Goal: Task Accomplishment & Management: Use online tool/utility

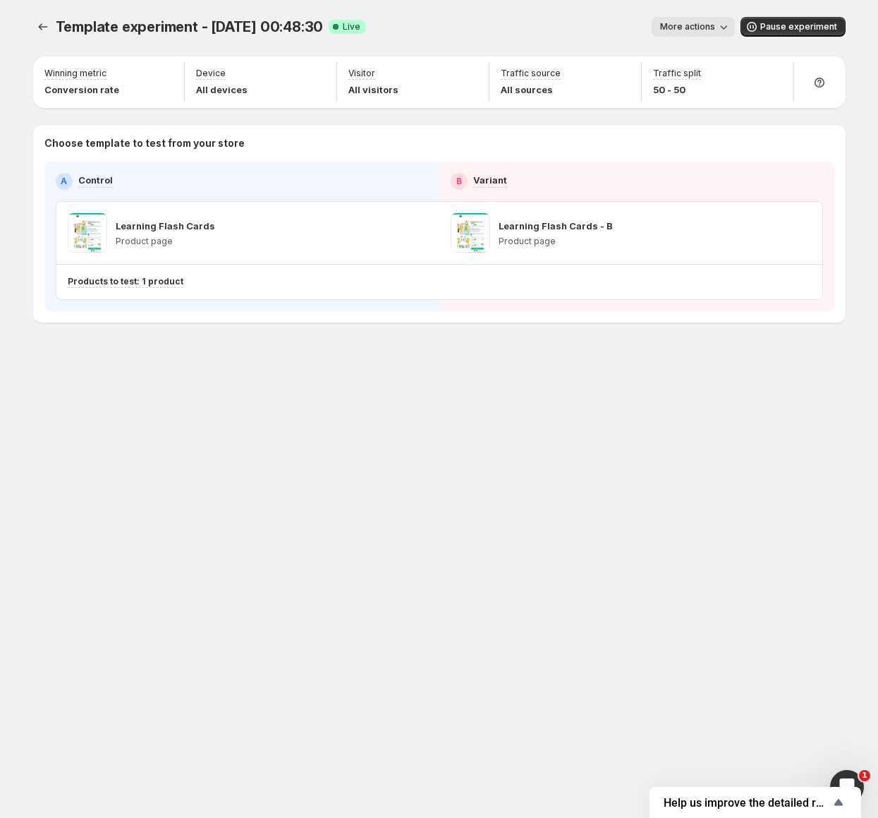
click at [474, 17] on div "More actions" at bounding box center [555, 27] width 357 height 20
click at [40, 30] on icon "Experiments" at bounding box center [43, 27] width 14 height 14
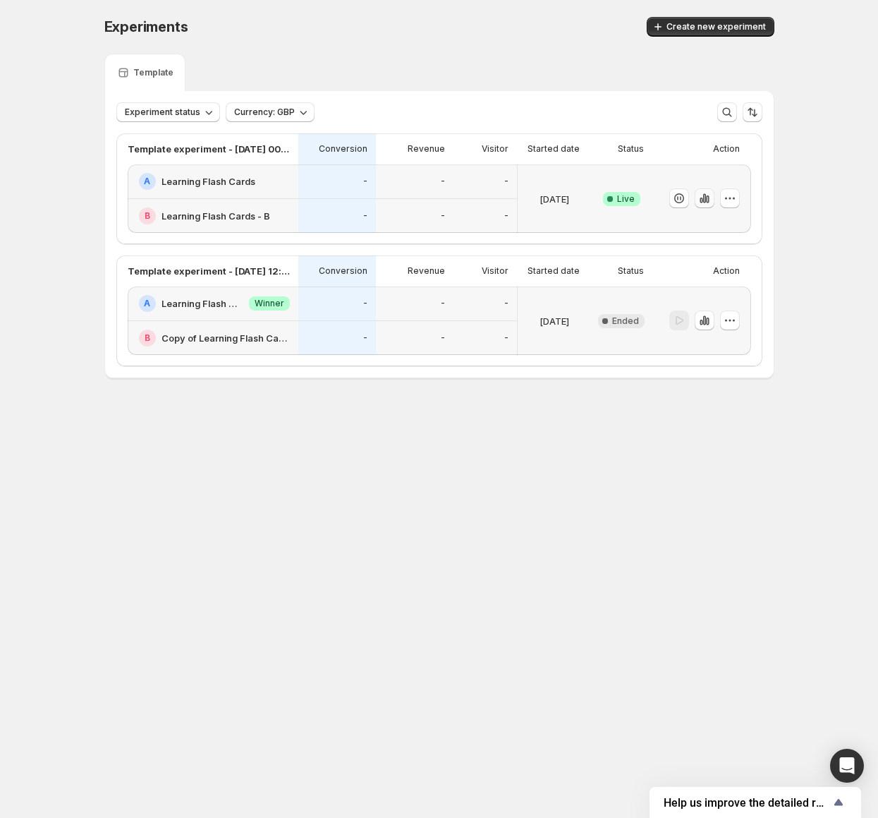
click at [706, 200] on icon "button" at bounding box center [707, 199] width 3 height 8
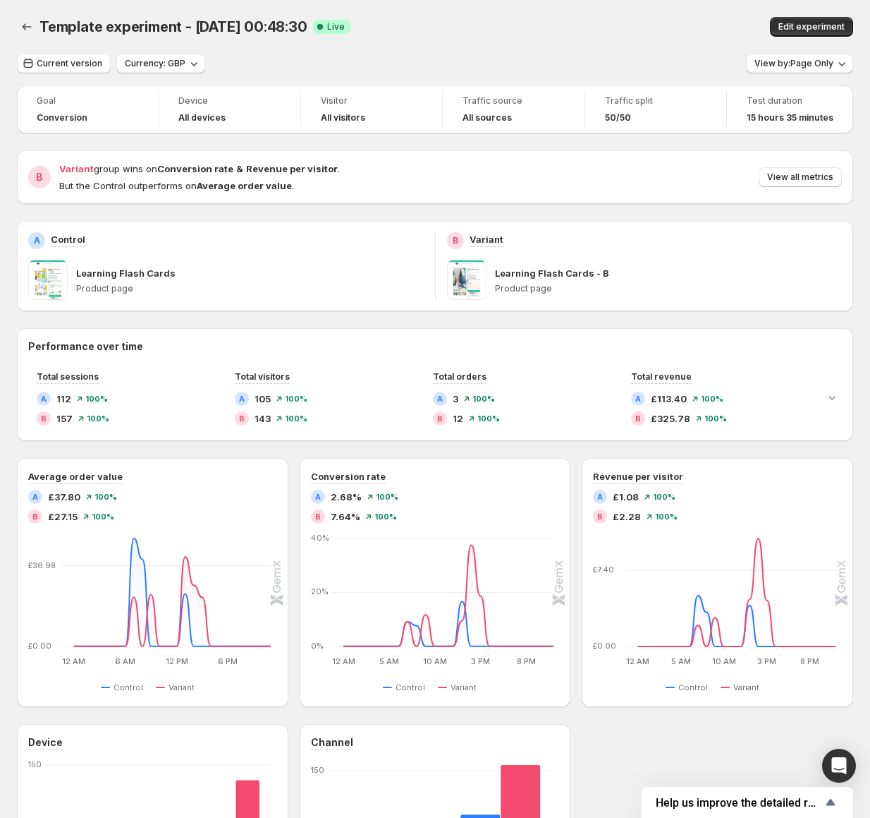
click at [312, 252] on div "A Control Learning Flash Cards Product page" at bounding box center [226, 266] width 396 height 68
click at [811, 18] on button "Edit experiment" at bounding box center [811, 27] width 83 height 20
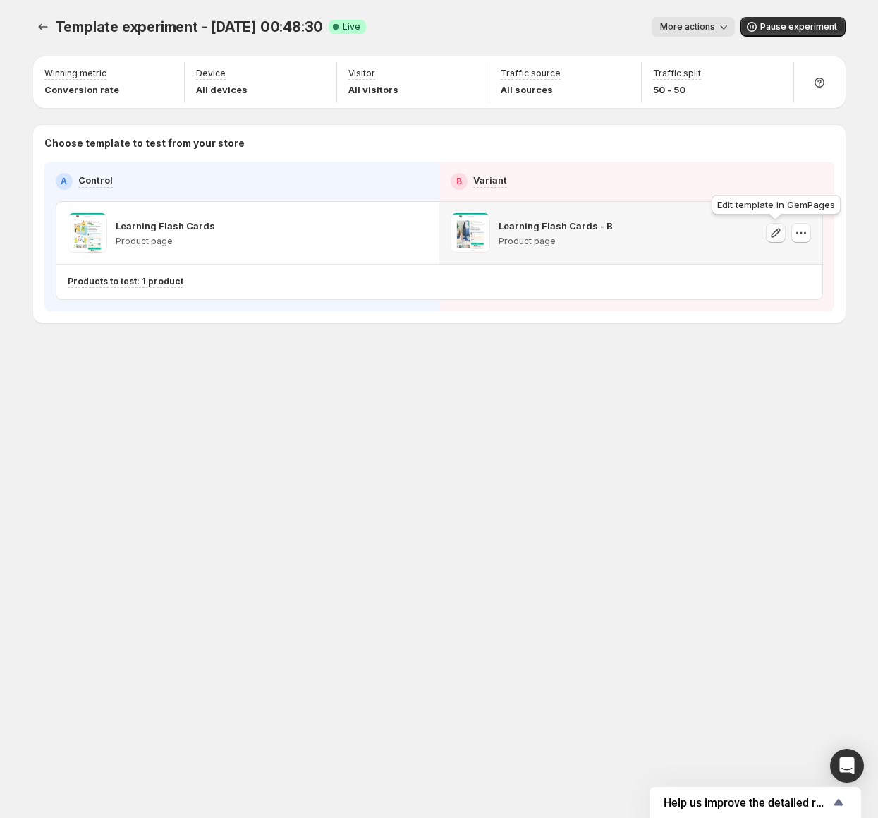
click at [773, 231] on icon "button" at bounding box center [776, 233] width 14 height 14
click at [401, 230] on button "button" at bounding box center [393, 233] width 20 height 20
click at [49, 25] on icon "Experiments" at bounding box center [43, 27] width 14 height 14
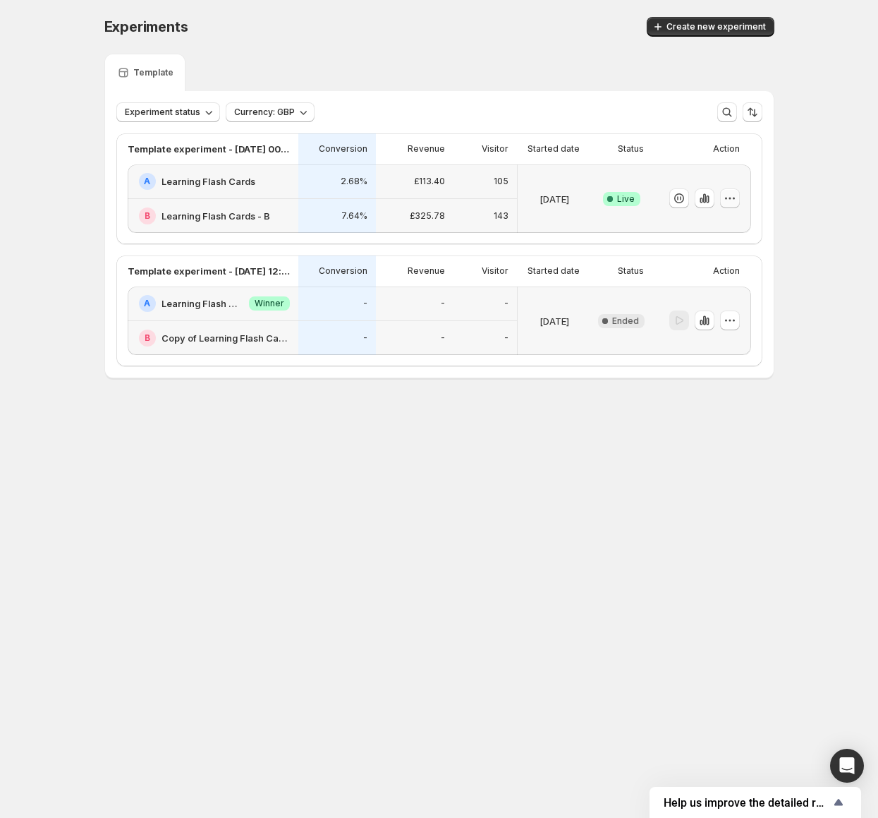
click at [727, 200] on icon "button" at bounding box center [730, 198] width 14 height 14
click at [703, 303] on span "Choose winner" at bounding box center [703, 299] width 68 height 11
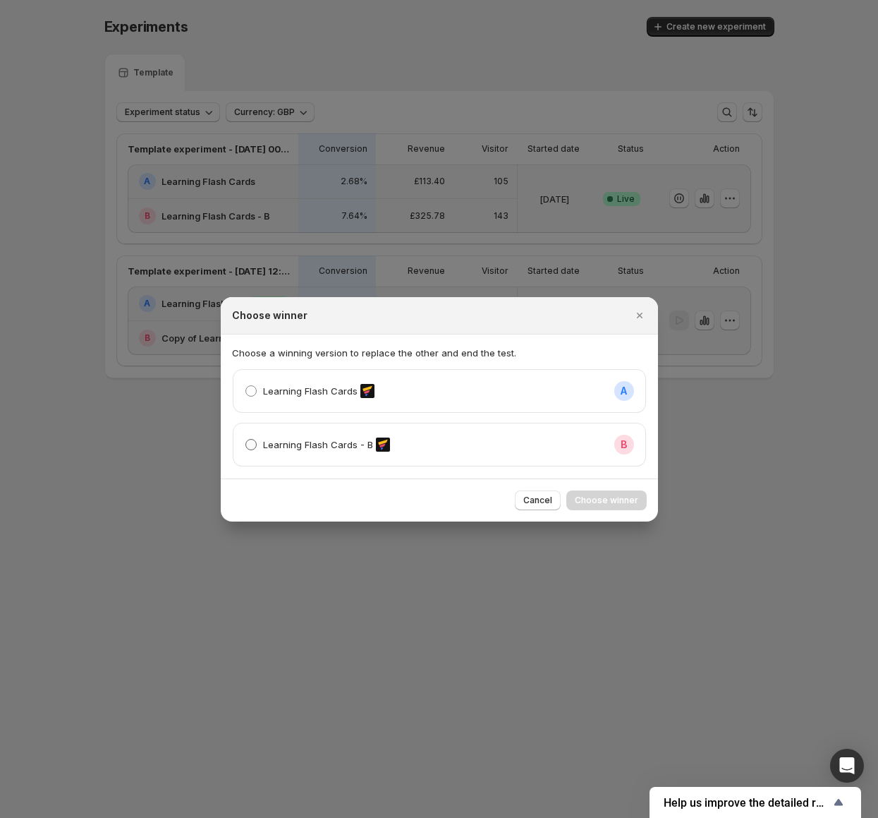
click at [288, 442] on p "Learning Flash Cards - B" at bounding box center [318, 444] width 110 height 14
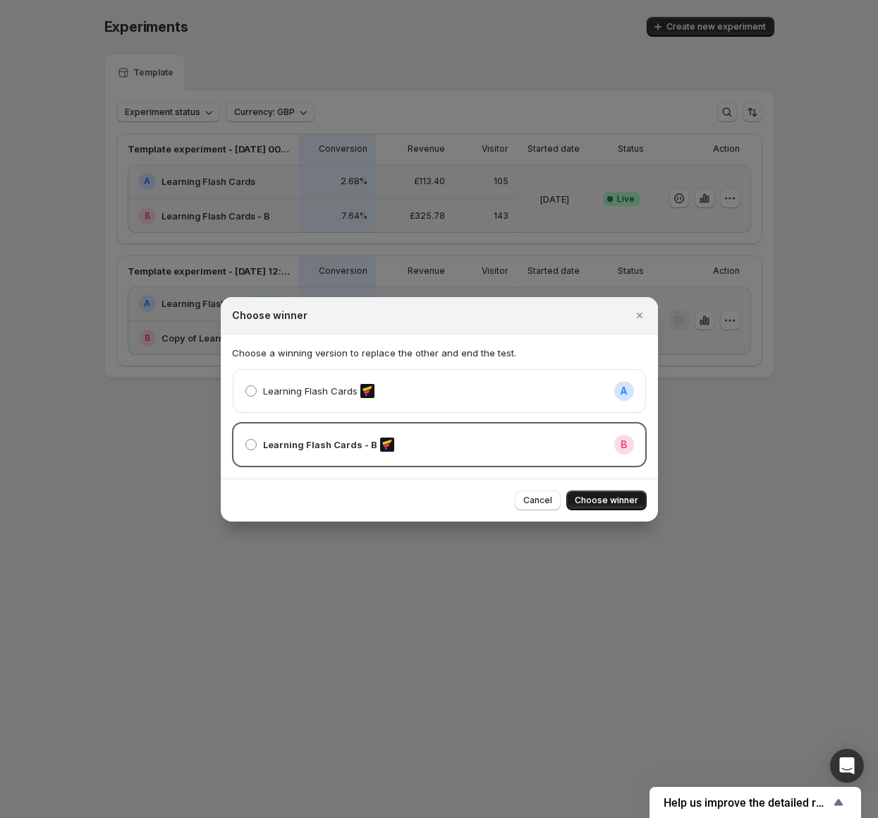
click at [617, 498] on span "Choose winner" at bounding box center [606, 499] width 63 height 11
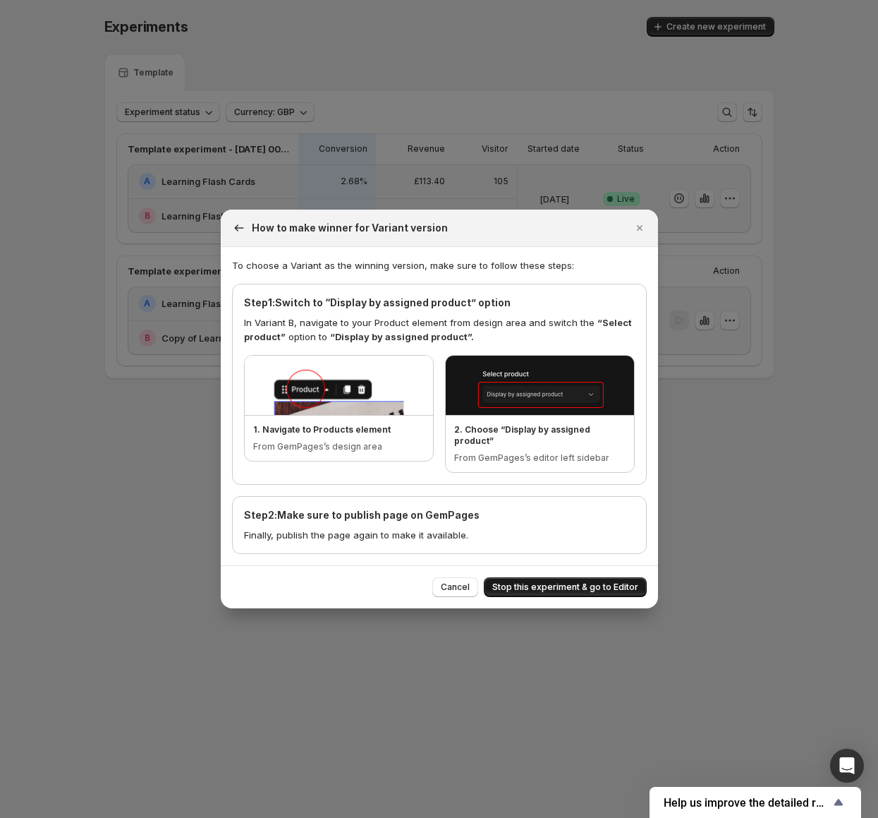
click at [525, 582] on span "Stop this experiment & go to Editor" at bounding box center [565, 586] width 146 height 11
